Goal: Task Accomplishment & Management: Manage account settings

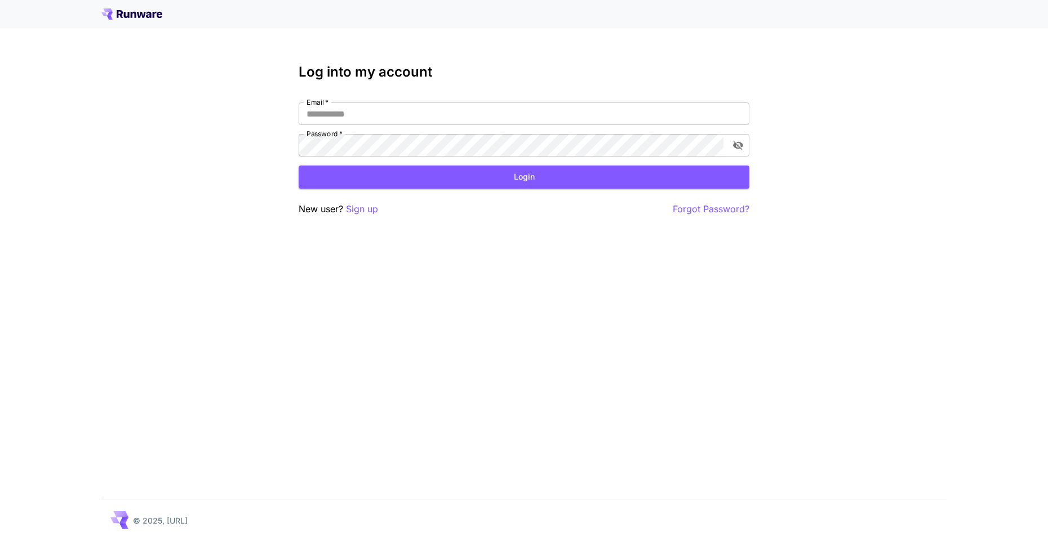
type input "**********"
click at [858, 128] on div "**********" at bounding box center [524, 270] width 1048 height 541
click at [578, 181] on button "Login" at bounding box center [524, 177] width 451 height 23
